Goal: Transaction & Acquisition: Purchase product/service

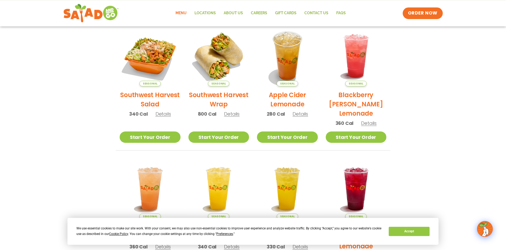
scroll to position [112, 0]
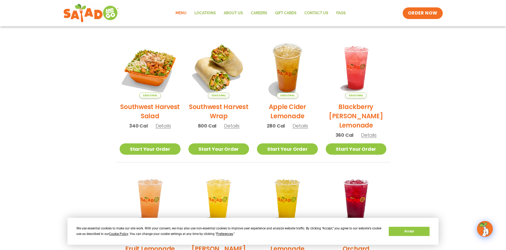
click at [184, 13] on link "Menu" at bounding box center [181, 13] width 19 height 12
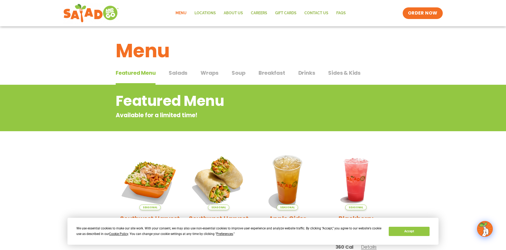
click at [175, 76] on span "Salads" at bounding box center [178, 73] width 19 height 8
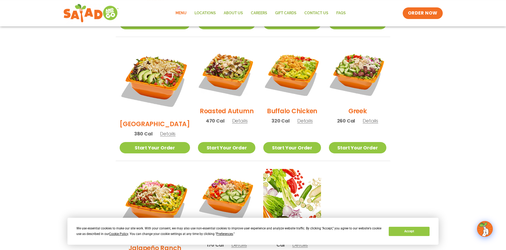
scroll to position [269, 0]
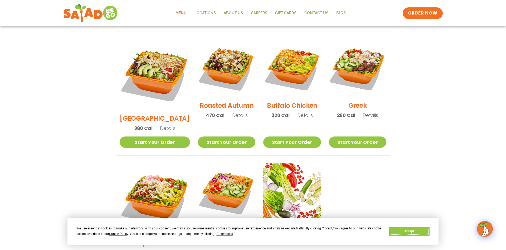
click at [406, 231] on button "Accept" at bounding box center [409, 231] width 41 height 9
